Goal: Task Accomplishment & Management: Use online tool/utility

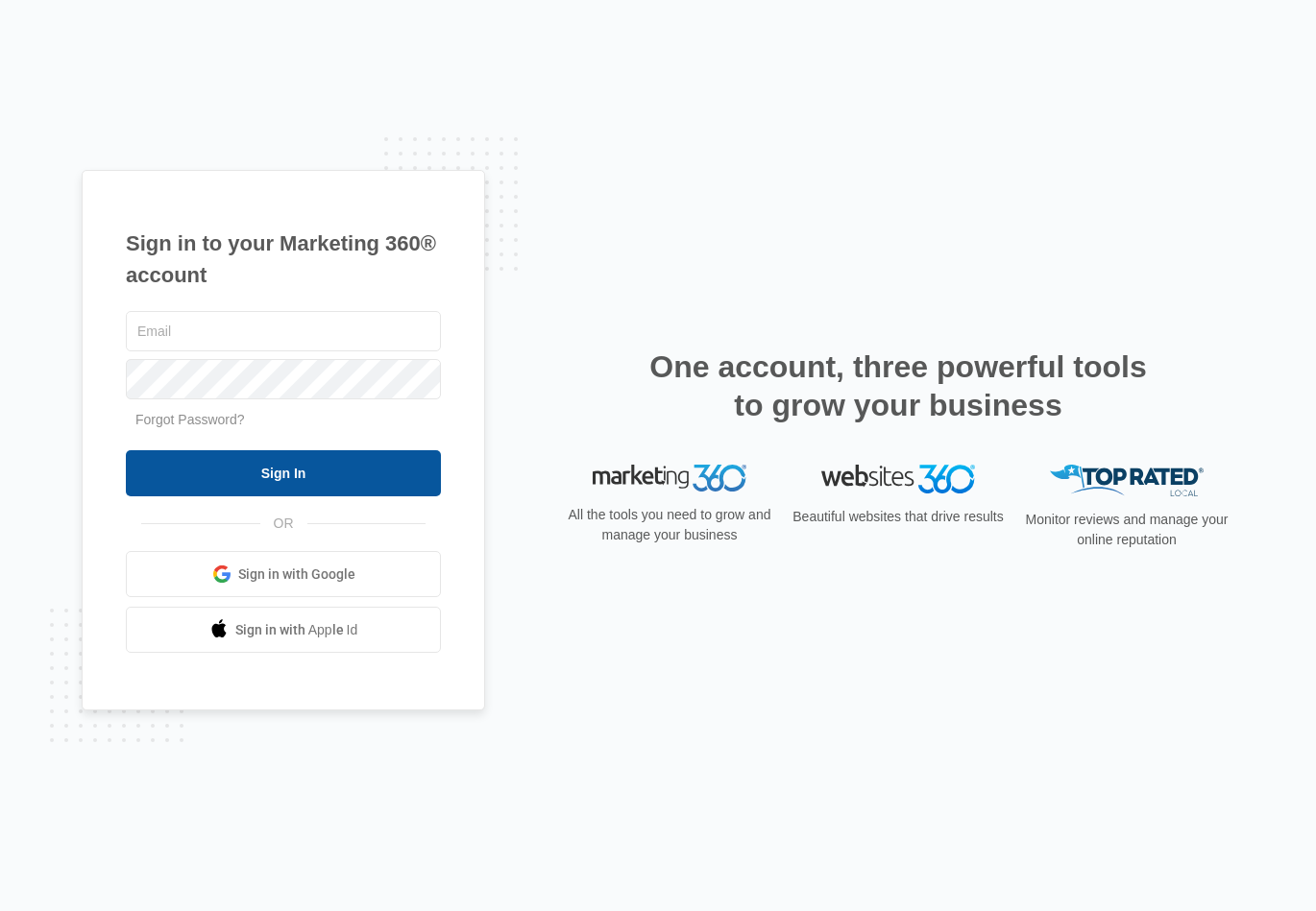
type input "[EMAIL_ADDRESS][DOMAIN_NAME]"
click at [228, 460] on input "Sign In" at bounding box center [283, 473] width 315 height 46
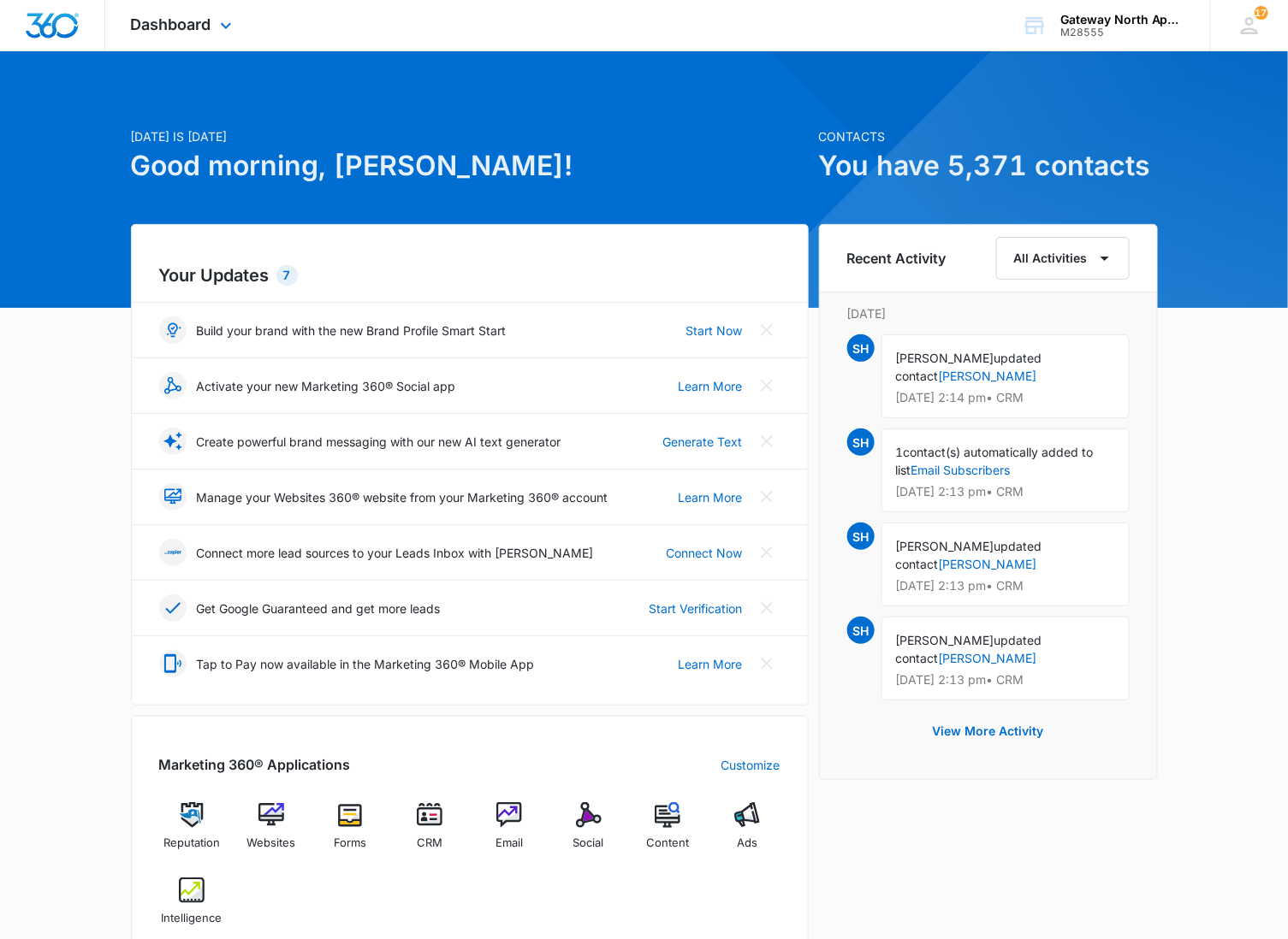
click at [172, 12] on div "Dashboard Apps Reputation Websites Forms CRM Email Social Content Ads Intellige…" at bounding box center [183, 25] width 156 height 50
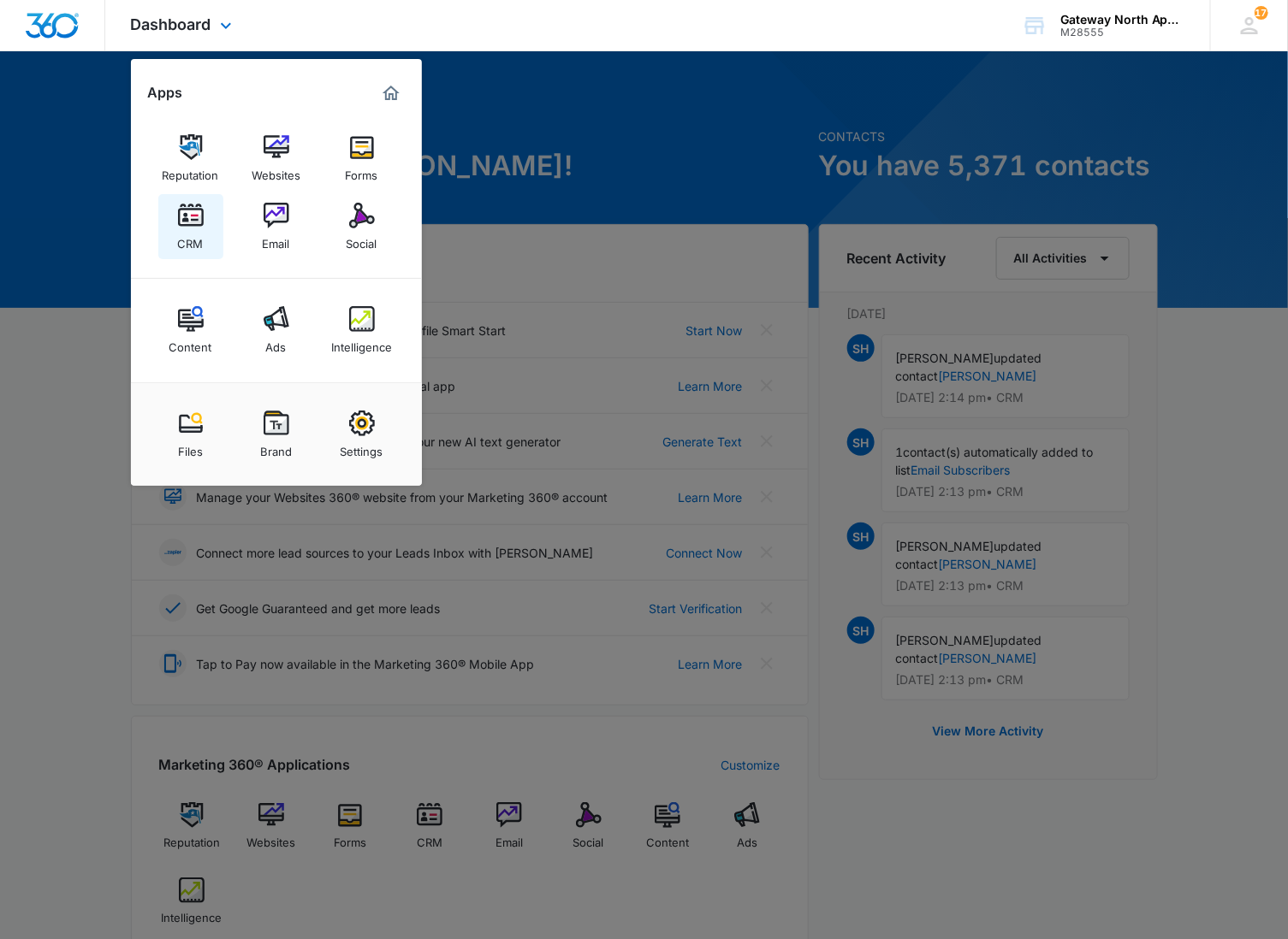
click at [196, 233] on div "CRM" at bounding box center [191, 240] width 26 height 23
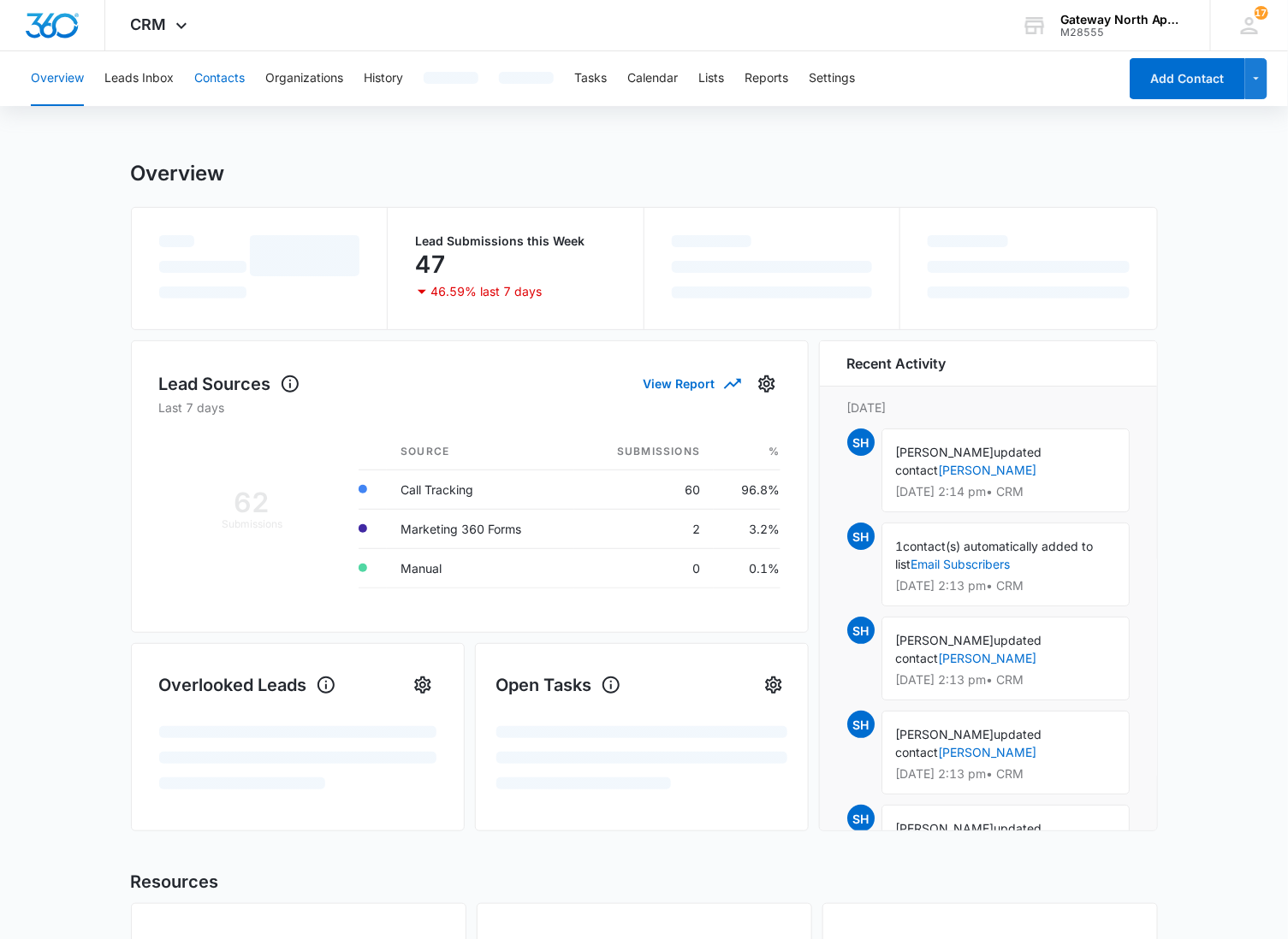
click at [242, 66] on button "Contacts" at bounding box center [219, 78] width 50 height 55
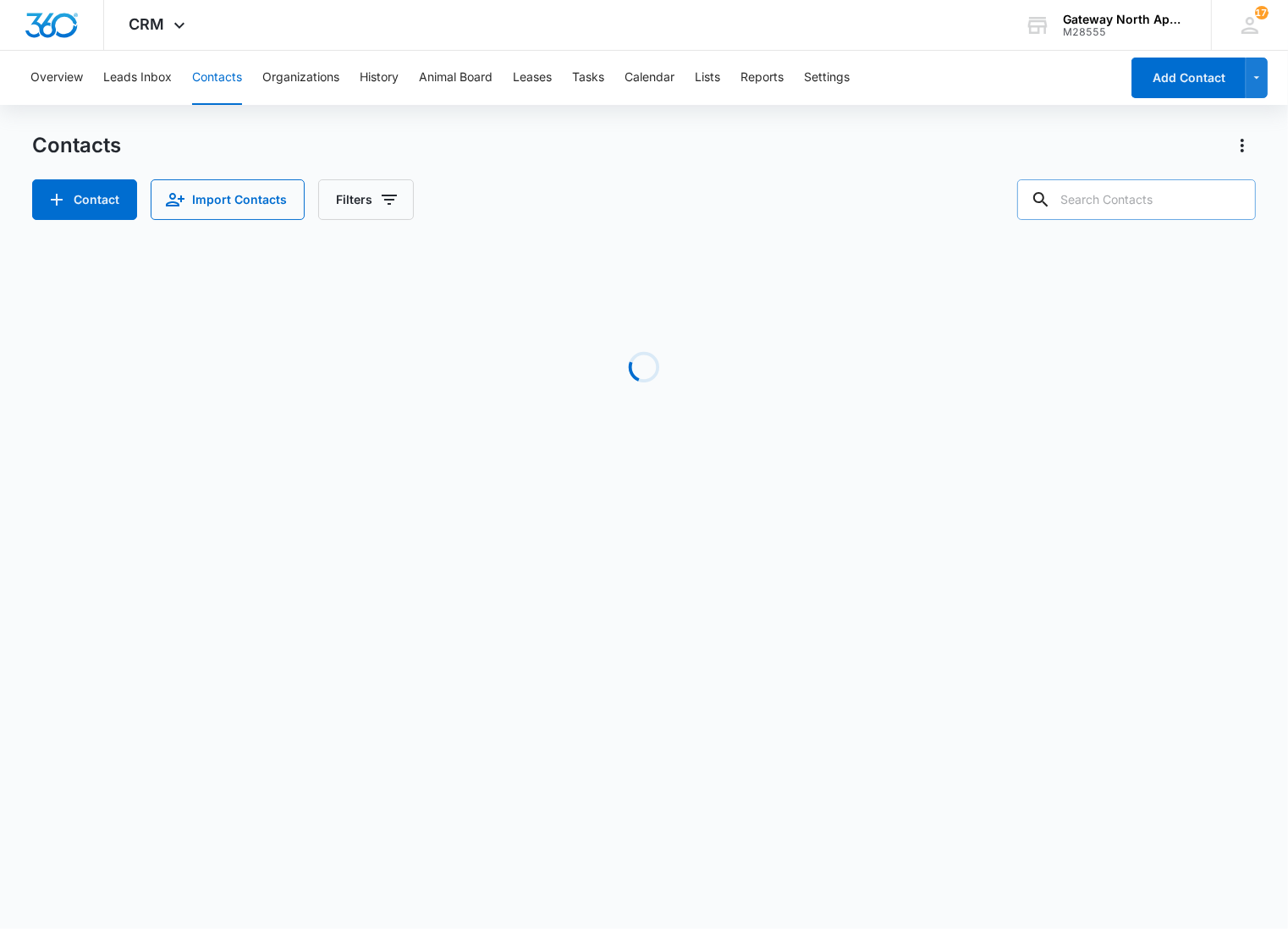
click at [1165, 197] on input "text" at bounding box center [1137, 199] width 239 height 40
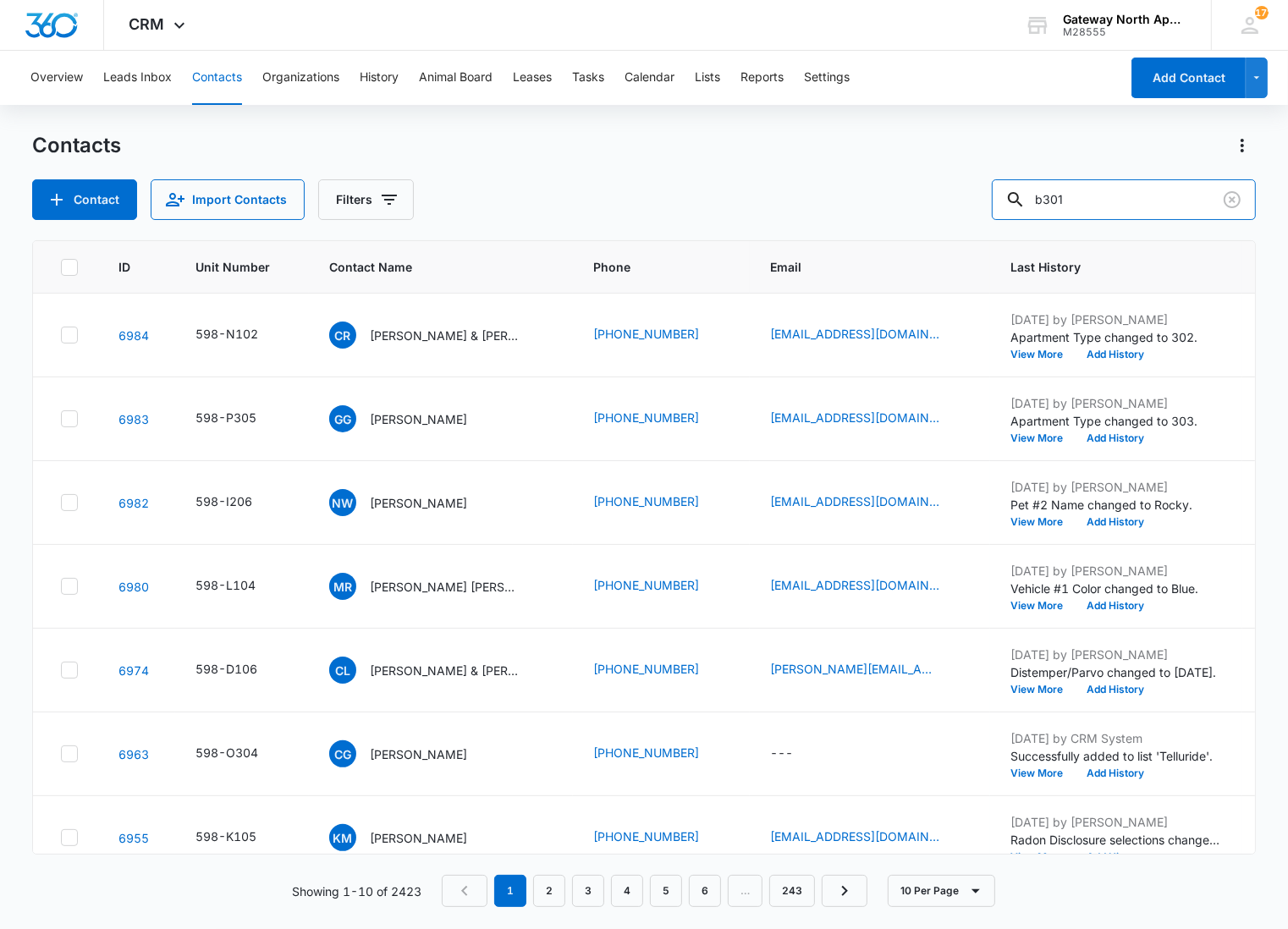
type input "b301"
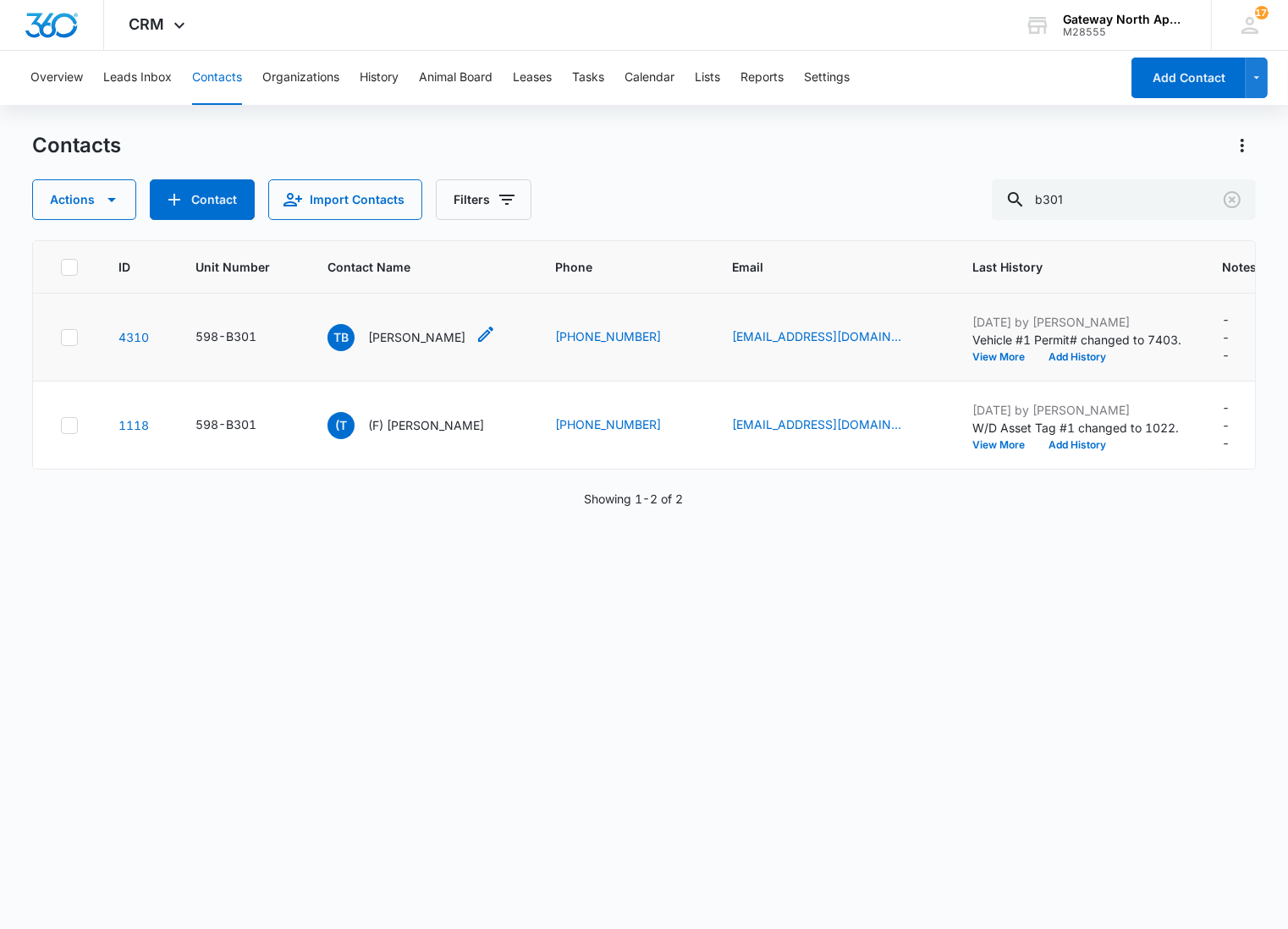
click at [410, 336] on p "[PERSON_NAME]" at bounding box center [416, 337] width 97 height 18
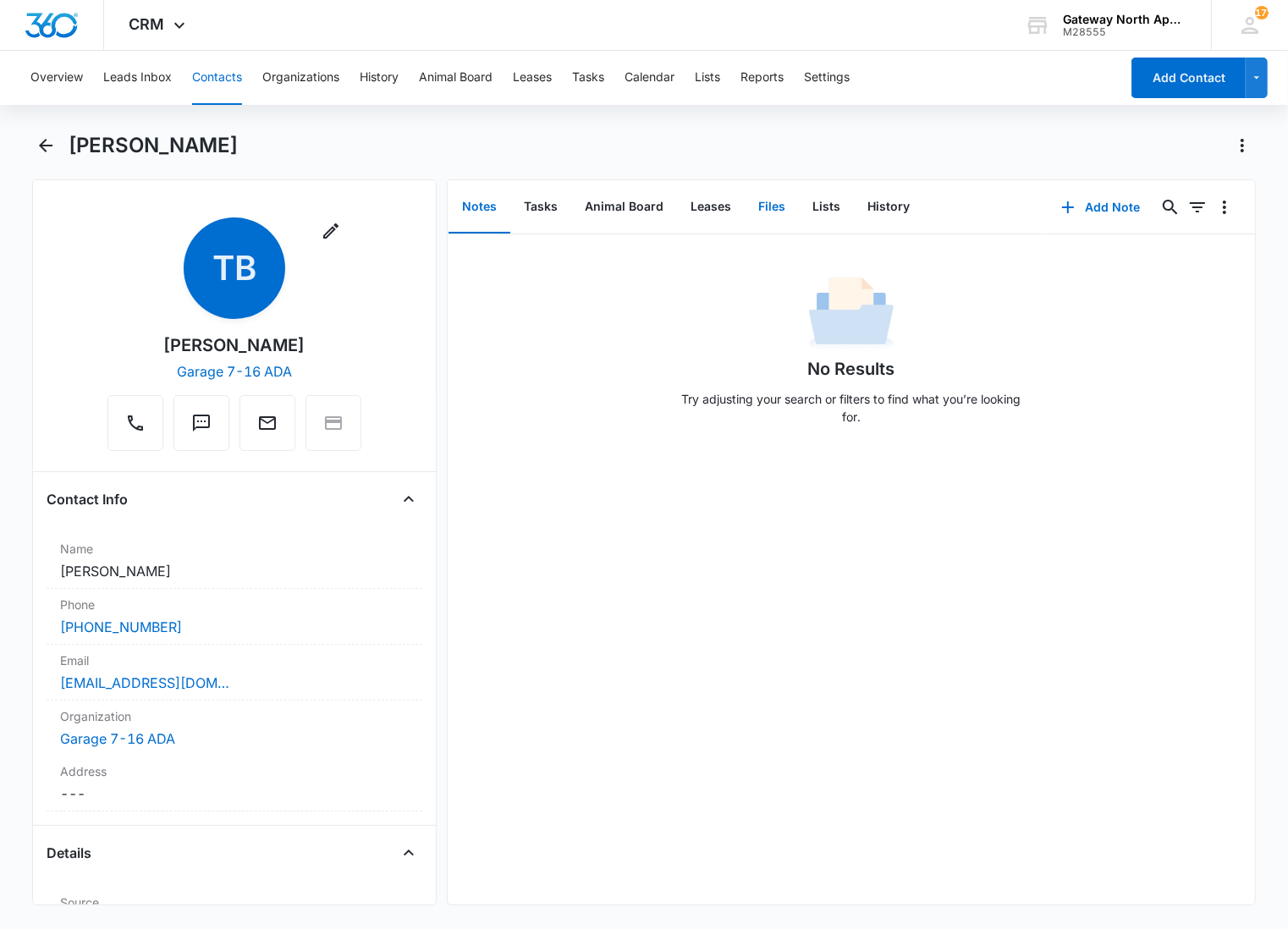
click at [757, 197] on button "Files" at bounding box center [771, 207] width 54 height 52
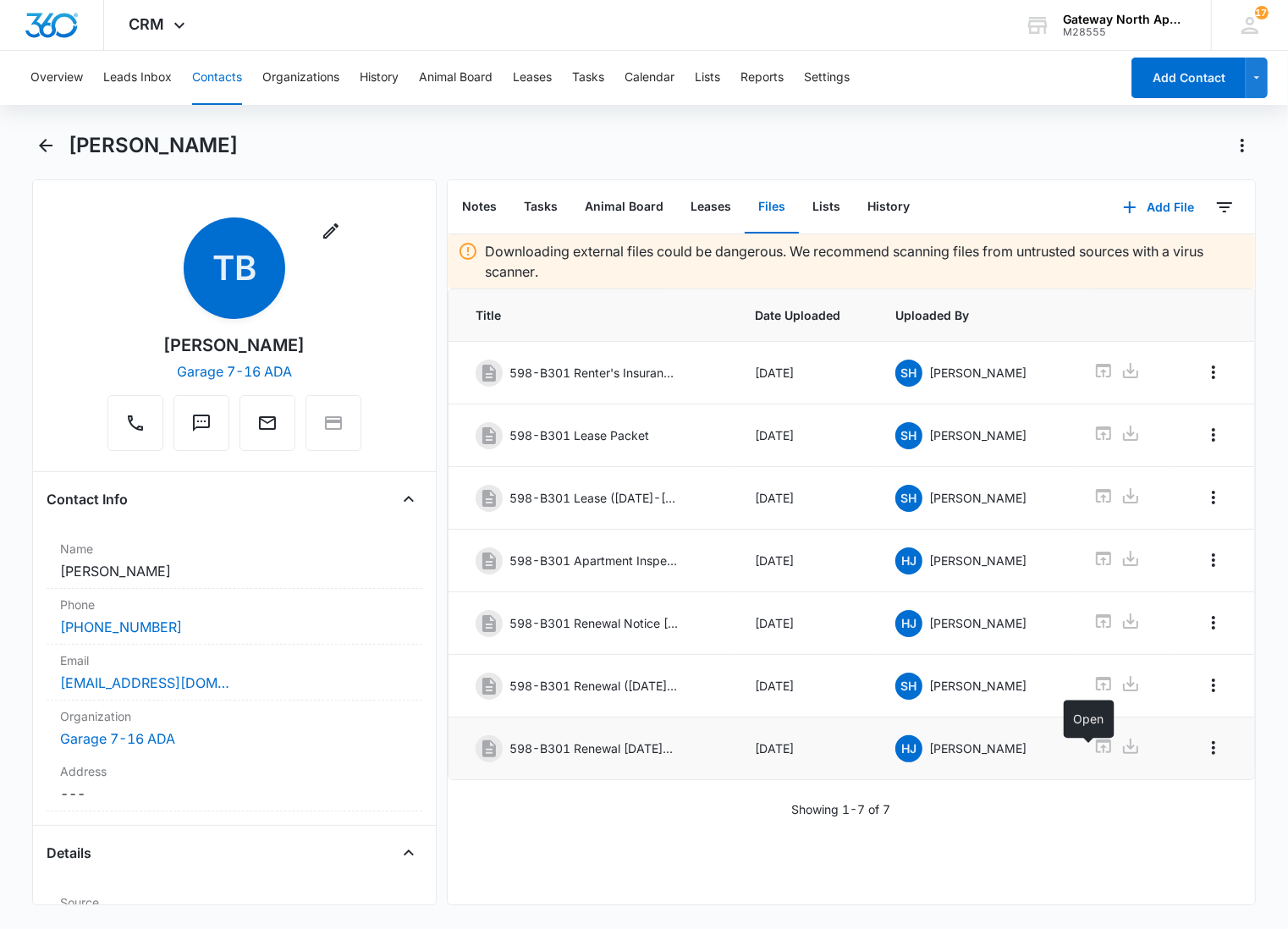
click at [1094, 756] on icon at bounding box center [1104, 747] width 21 height 21
